Goal: Task Accomplishment & Management: Use online tool/utility

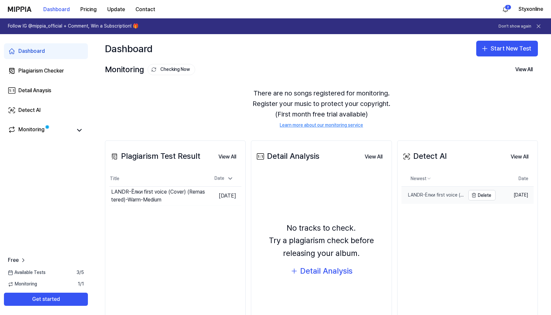
click at [442, 196] on div "LANDR-Ёлки first voice (Cover) (Remastered)-Warm-Medium" at bounding box center [433, 195] width 64 height 7
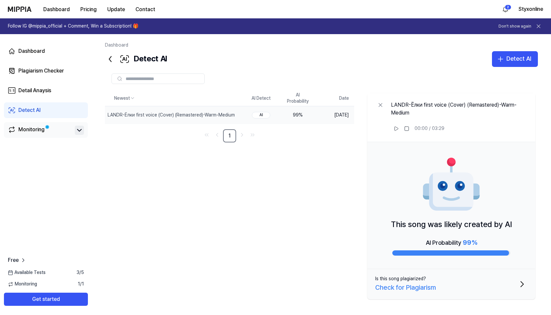
click at [78, 131] on icon at bounding box center [79, 130] width 8 height 8
click at [499, 57] on icon "button" at bounding box center [500, 59] width 8 height 8
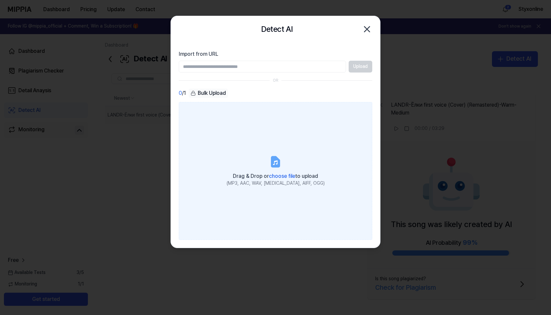
click at [274, 180] on div "Drag & Drop or choose file to upload" at bounding box center [276, 175] width 98 height 9
click at [0, 0] on input "Drag & Drop or choose file to upload (MP3, AAC, WAV, [MEDICAL_DATA], AIFF, OGG)" at bounding box center [0, 0] width 0 height 0
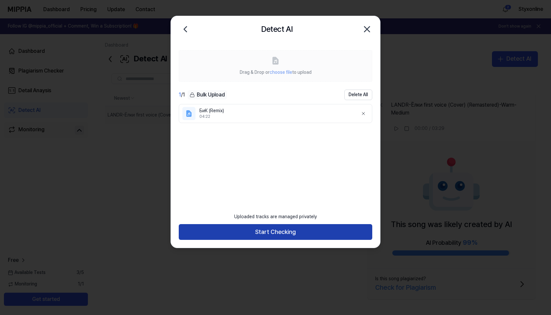
click at [215, 226] on button "Start Checking" at bounding box center [275, 232] width 193 height 16
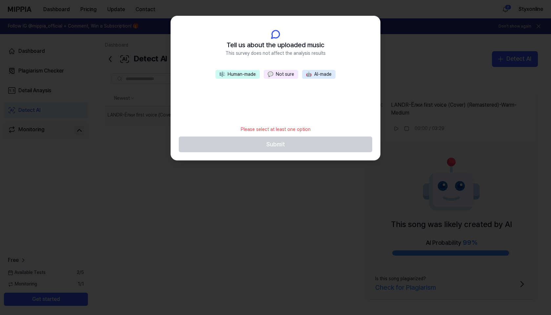
click at [242, 74] on button "🎼 Human-made" at bounding box center [237, 74] width 44 height 9
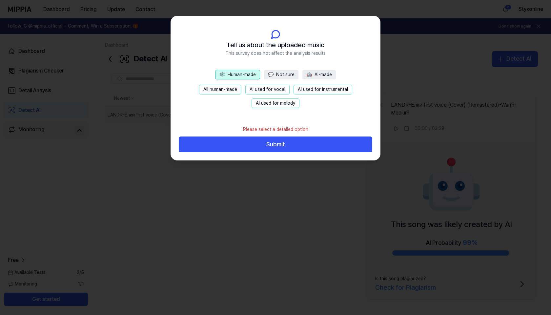
click at [231, 90] on button "All human-made" at bounding box center [220, 90] width 42 height 10
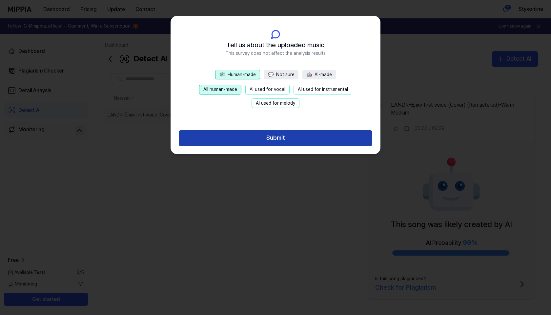
click at [231, 142] on button "Submit" at bounding box center [275, 138] width 193 height 16
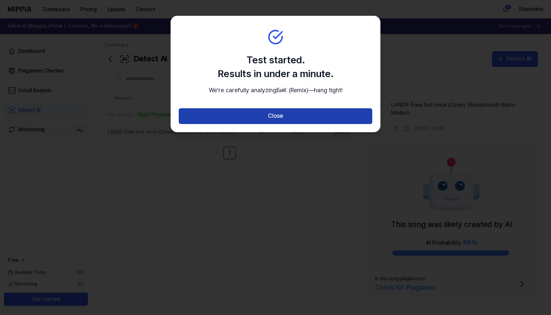
click at [232, 124] on button "Close" at bounding box center [275, 116] width 193 height 16
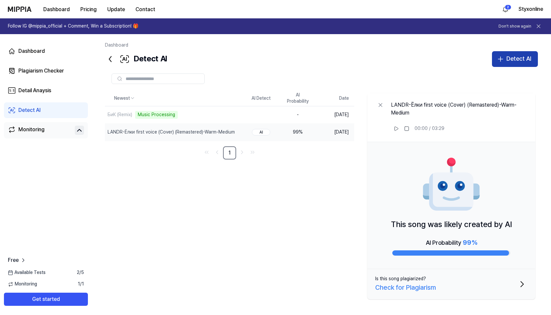
click at [502, 61] on icon "button" at bounding box center [500, 59] width 8 height 8
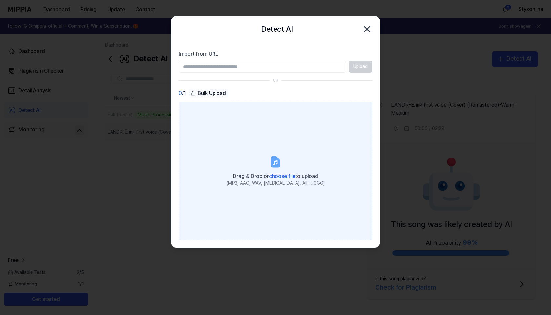
click at [286, 175] on span "choose file" at bounding box center [282, 176] width 26 height 6
click at [0, 0] on input "Drag & Drop or choose file to upload (MP3, AAC, WAV, [MEDICAL_DATA], AIFF, OGG)" at bounding box center [0, 0] width 0 height 0
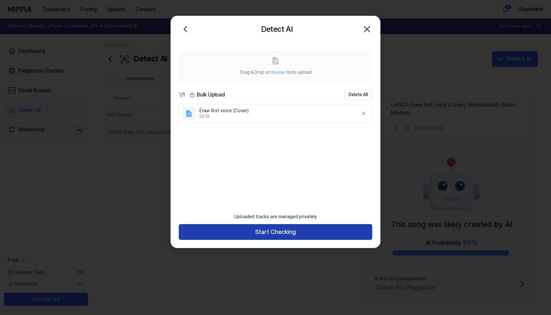
click at [285, 232] on button "Start Checking" at bounding box center [275, 232] width 193 height 16
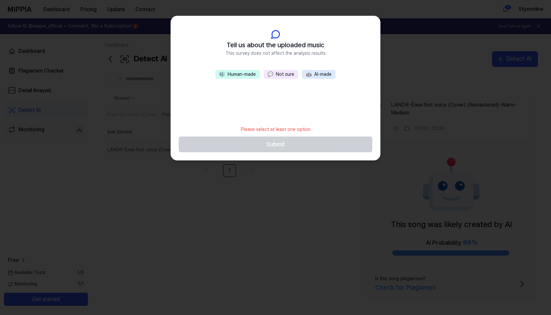
click at [249, 74] on button "🎼 Human-made" at bounding box center [237, 74] width 44 height 9
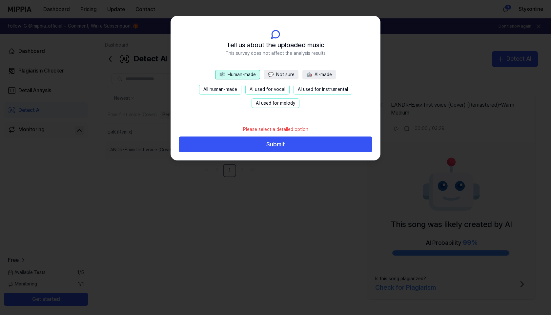
click at [223, 90] on button "All human-made" at bounding box center [220, 90] width 42 height 10
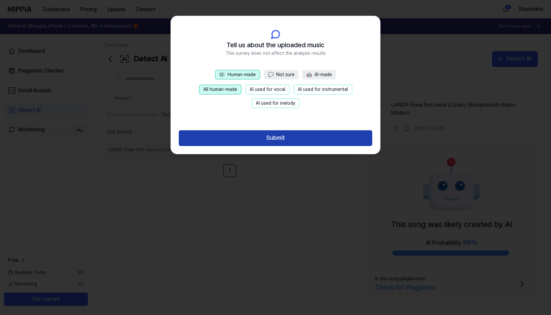
click at [227, 135] on button "Submit" at bounding box center [275, 138] width 193 height 16
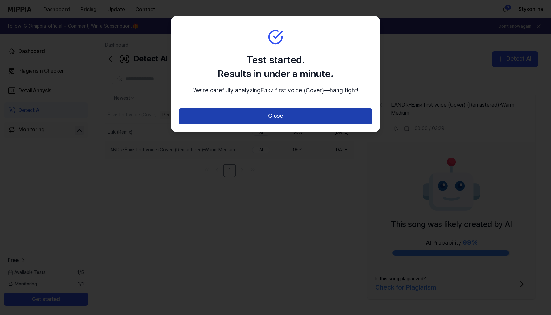
click at [228, 124] on button "Close" at bounding box center [275, 116] width 193 height 16
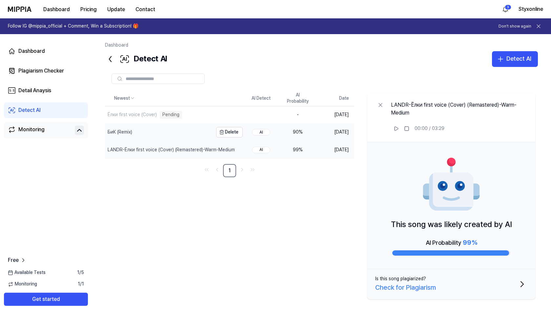
click at [193, 134] on div "БиК (Remix)" at bounding box center [159, 132] width 108 height 17
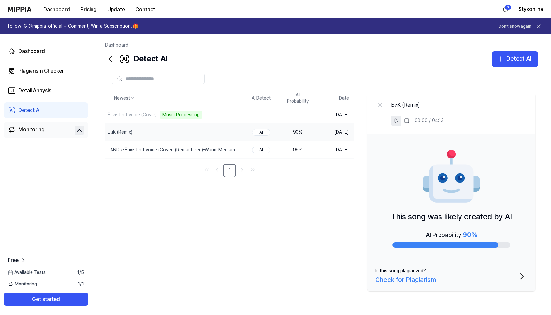
click at [394, 120] on icon at bounding box center [396, 121] width 4 height 4
click at [241, 153] on button "Delete" at bounding box center [229, 149] width 27 height 10
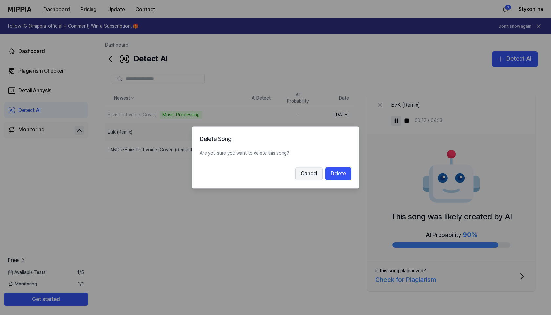
click at [311, 178] on button "Cancel" at bounding box center [309, 173] width 28 height 13
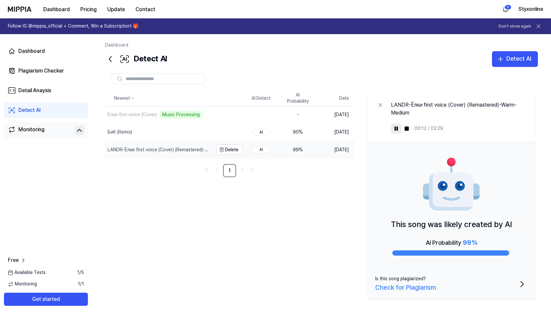
click at [196, 152] on div "LANDR-Ёлки first voice (Cover) (Remastered)-Warm-Medium" at bounding box center [160, 150] width 104 height 7
click at [406, 129] on rect at bounding box center [407, 129] width 4 height 4
click at [394, 128] on icon at bounding box center [395, 128] width 5 height 5
click at [187, 115] on div "Ёлки first voice (Cover)" at bounding box center [159, 114] width 108 height 17
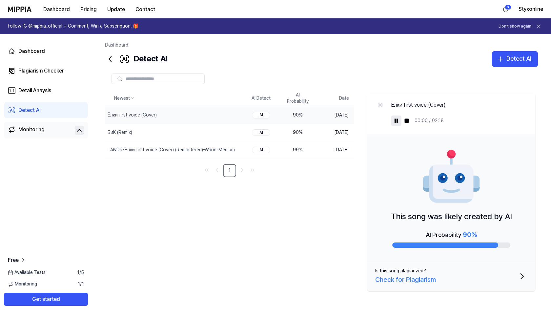
click at [397, 119] on rect at bounding box center [396, 121] width 1 height 4
click at [395, 120] on icon at bounding box center [395, 120] width 5 height 5
click at [326, 113] on td "[DATE]" at bounding box center [335, 114] width 38 height 17
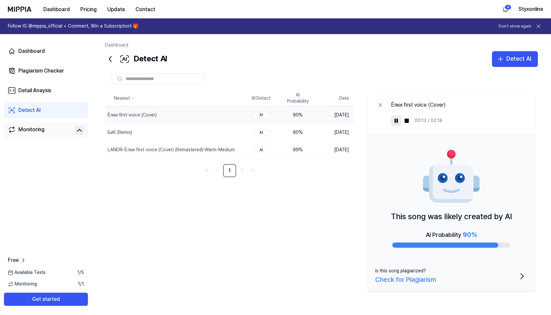
click at [428, 279] on div "Check for Plagiarism" at bounding box center [405, 279] width 61 height 10
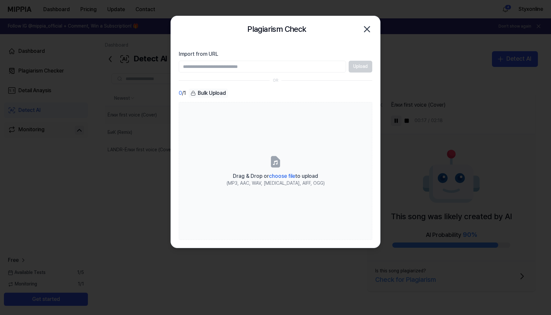
click at [200, 93] on div "Bulk Upload" at bounding box center [208, 93] width 39 height 9
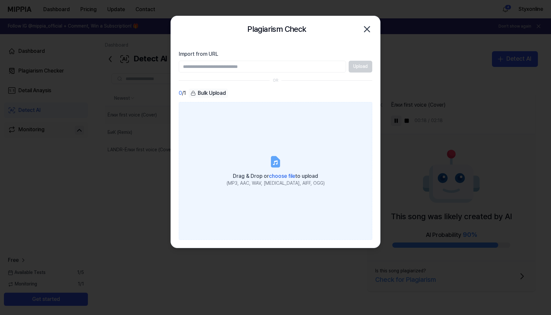
click at [259, 177] on span "Drag & Drop or choose file to upload" at bounding box center [275, 176] width 85 height 6
click at [0, 0] on input "Drag & Drop or choose file to upload (MP3, AAC, WAV, [MEDICAL_DATA], AIFF, OGG)" at bounding box center [0, 0] width 0 height 0
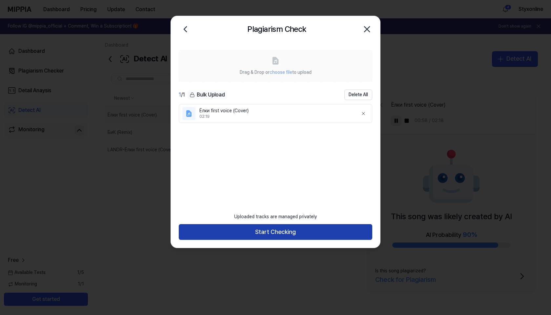
click at [260, 234] on button "Start Checking" at bounding box center [275, 232] width 193 height 16
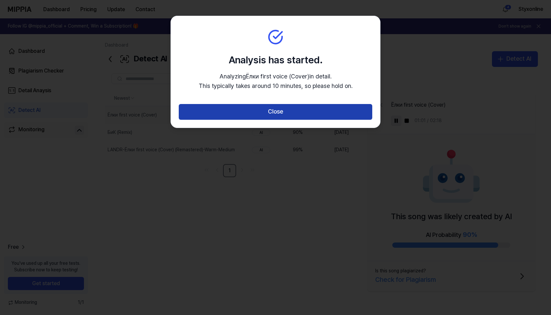
click at [259, 111] on button "Close" at bounding box center [275, 112] width 193 height 16
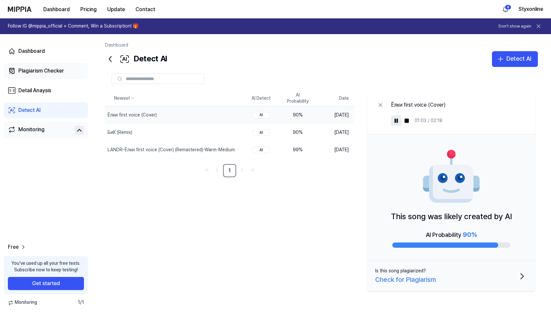
click at [59, 73] on div "Plagiarism Checker" at bounding box center [41, 71] width 46 height 8
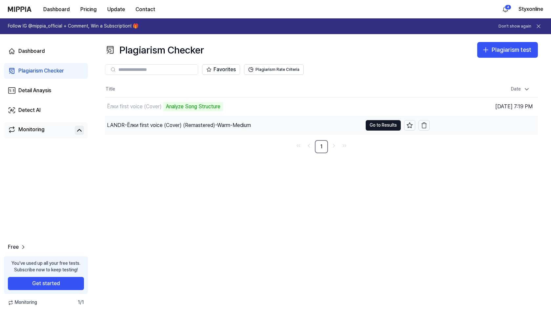
click at [147, 124] on div "LANDR-Ёлки first voice (Cover) (Remastered)-Warm-Medium" at bounding box center [179, 125] width 144 height 8
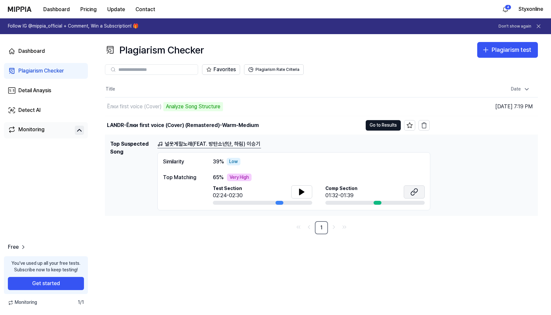
click at [413, 192] on icon at bounding box center [414, 192] width 8 height 8
click at [369, 127] on button "Go to Results" at bounding box center [383, 125] width 35 height 10
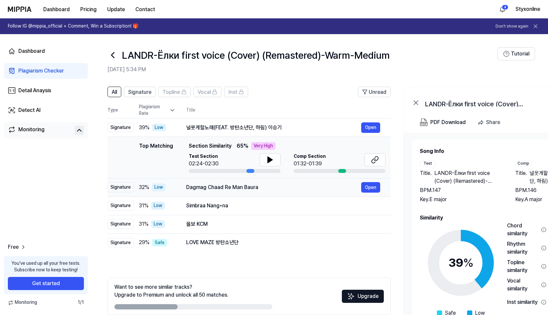
click at [285, 191] on div "Dagmag Chaad Re Man Baura" at bounding box center [273, 187] width 175 height 8
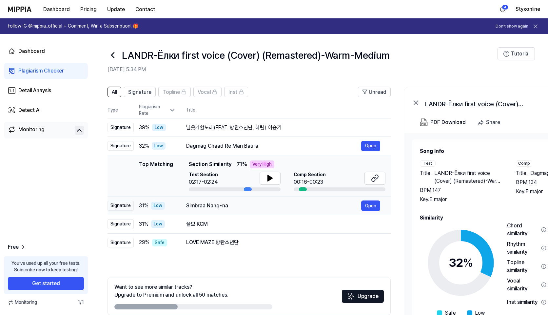
click at [278, 209] on div "Simbraa Nang•na" at bounding box center [273, 206] width 175 height 8
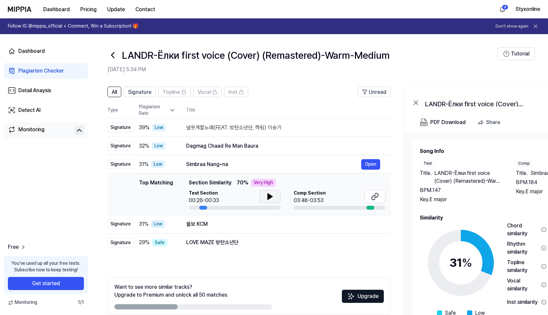
click at [269, 194] on icon at bounding box center [270, 196] width 8 height 8
click at [271, 195] on icon at bounding box center [271, 196] width 1 height 5
click at [372, 194] on icon at bounding box center [375, 196] width 8 height 8
click at [113, 56] on icon at bounding box center [113, 55] width 10 height 10
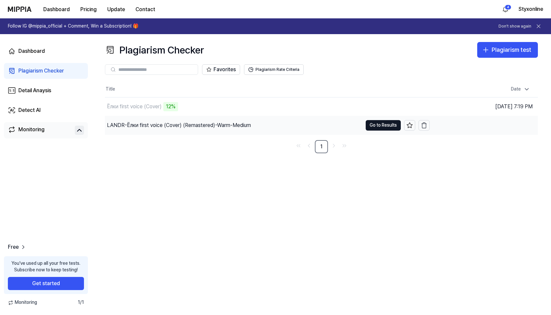
click at [184, 127] on div "LANDR-Ёлки first voice (Cover) (Remastered)-Warm-Medium" at bounding box center [179, 125] width 144 height 8
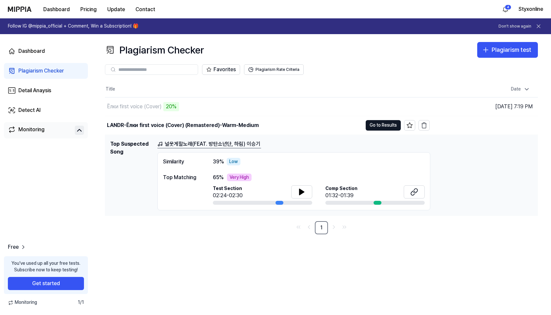
click at [184, 162] on div "Similarity" at bounding box center [181, 162] width 37 height 8
click at [390, 125] on button "Go to Results" at bounding box center [383, 125] width 35 height 10
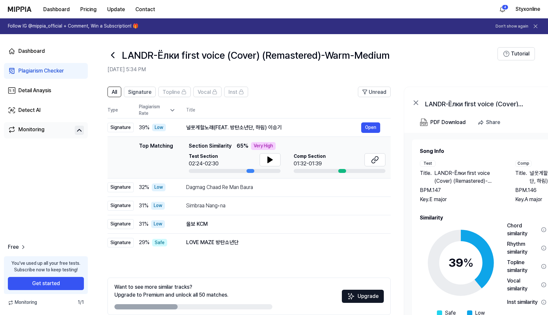
click at [44, 72] on div "Plagiarism Checker" at bounding box center [41, 71] width 46 height 8
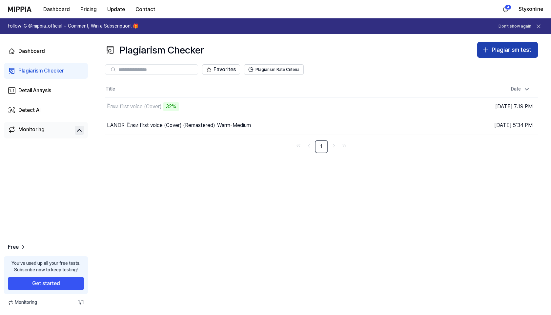
click at [496, 49] on div "Plagiarism test" at bounding box center [511, 50] width 40 height 10
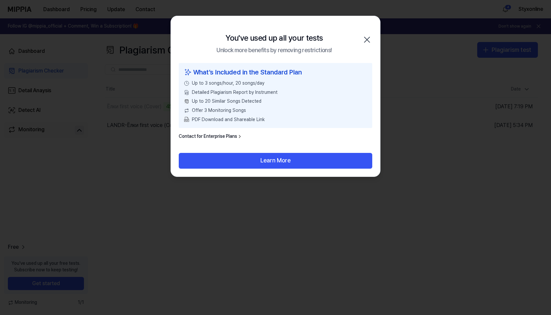
click at [366, 38] on icon "button" at bounding box center [367, 39] width 10 height 10
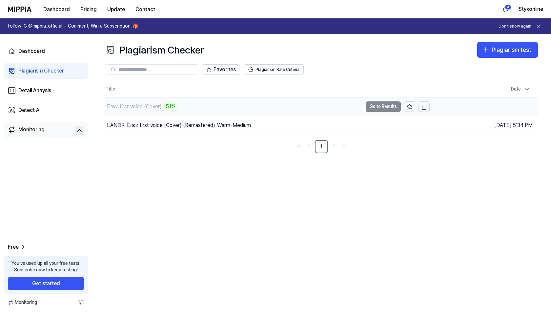
click at [228, 108] on div "Ёлки first voice (Cover) 51%" at bounding box center [233, 106] width 257 height 18
click at [137, 109] on div "Ёлки first voice (Cover)" at bounding box center [134, 107] width 55 height 8
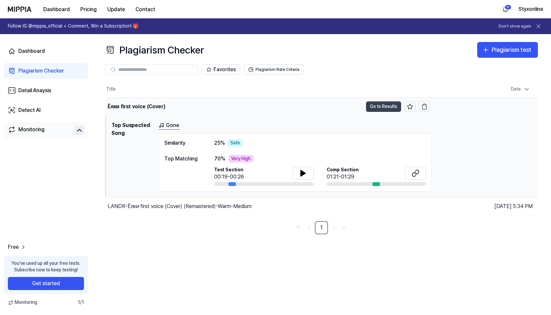
click at [387, 103] on button "Go to Results" at bounding box center [383, 106] width 35 height 10
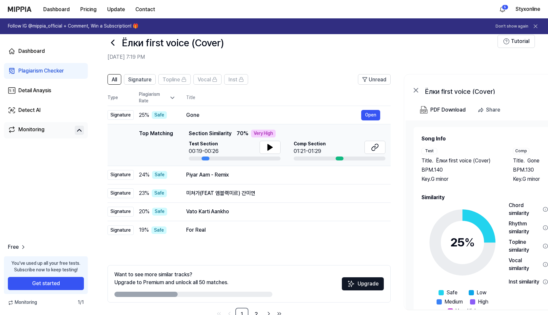
scroll to position [12, 0]
click at [50, 48] on link "Dashboard" at bounding box center [46, 51] width 84 height 16
